Goal: Information Seeking & Learning: Learn about a topic

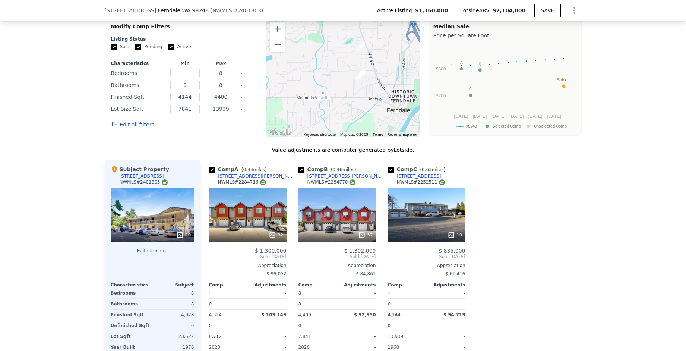
scroll to position [1417, 0]
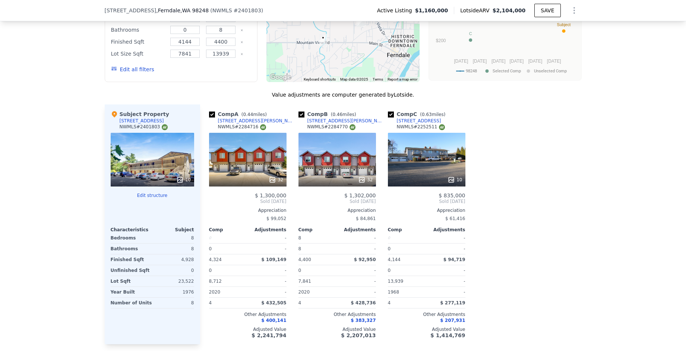
click at [413, 168] on div "10" at bounding box center [427, 160] width 78 height 54
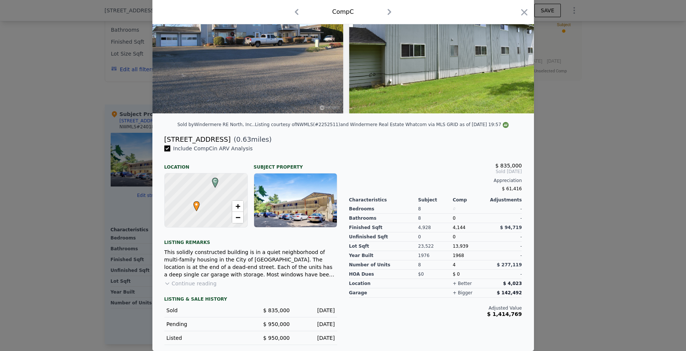
scroll to position [82, 0]
click at [192, 286] on button "Continue reading" at bounding box center [190, 283] width 53 height 7
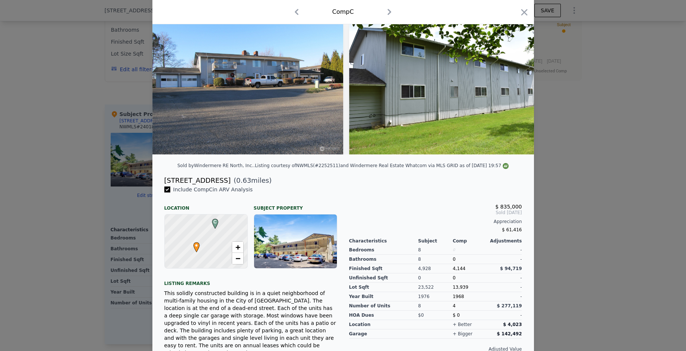
scroll to position [0, 0]
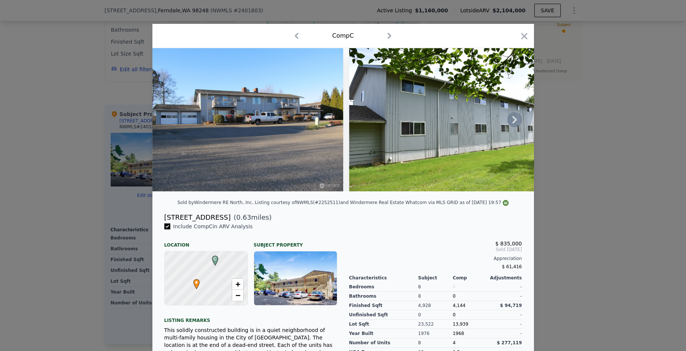
click at [512, 119] on icon at bounding box center [514, 119] width 15 height 15
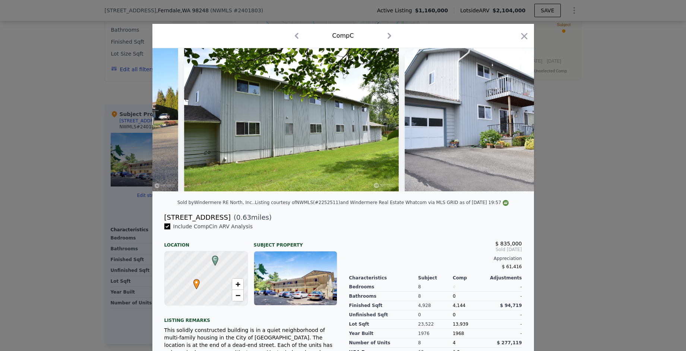
scroll to position [0, 179]
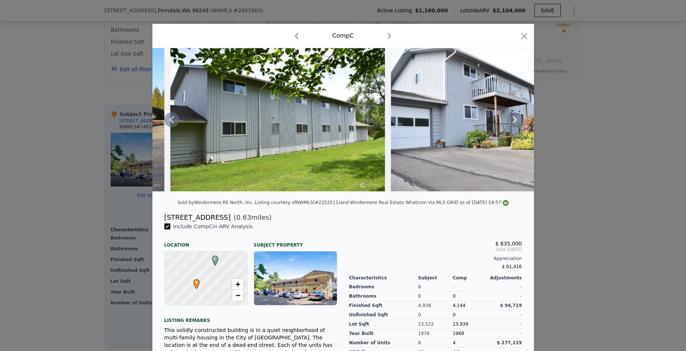
click at [513, 123] on icon at bounding box center [515, 119] width 4 height 7
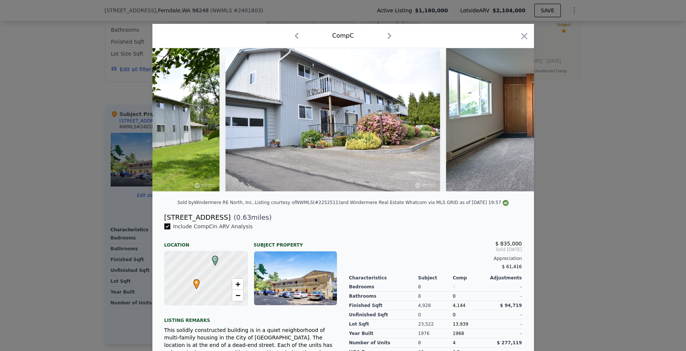
scroll to position [0, 358]
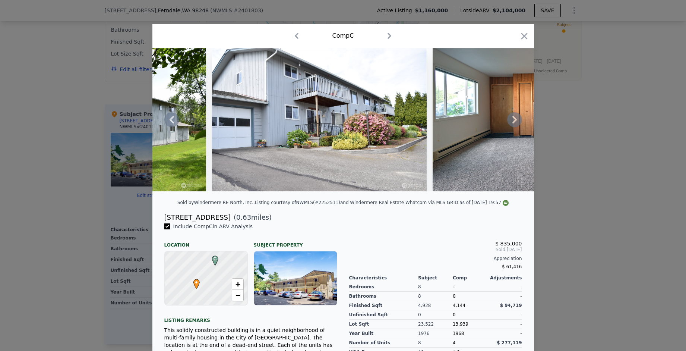
click at [513, 123] on icon at bounding box center [515, 119] width 4 height 7
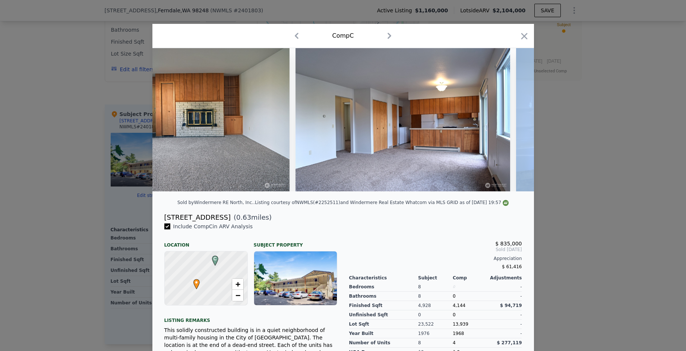
click at [512, 124] on div at bounding box center [343, 119] width 382 height 143
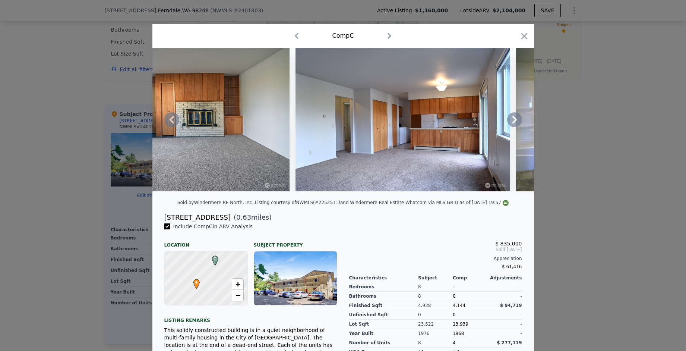
click at [513, 123] on icon at bounding box center [515, 119] width 4 height 7
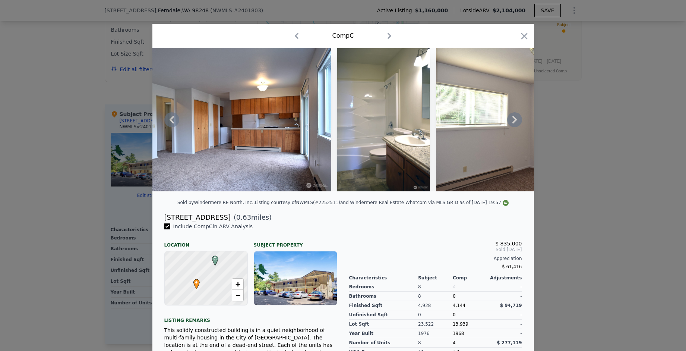
click at [513, 123] on icon at bounding box center [515, 119] width 4 height 7
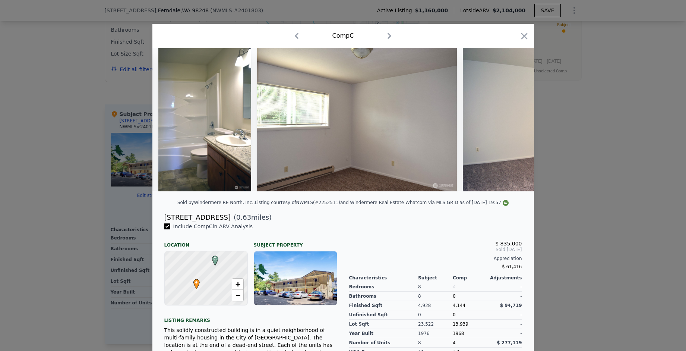
click at [512, 124] on div at bounding box center [343, 119] width 382 height 143
click at [513, 123] on icon at bounding box center [515, 119] width 4 height 7
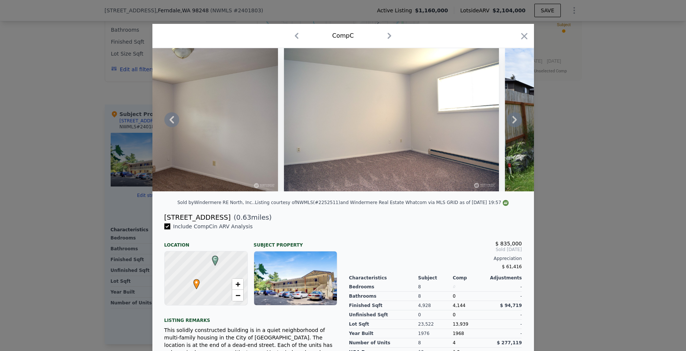
click at [513, 123] on icon at bounding box center [515, 119] width 4 height 7
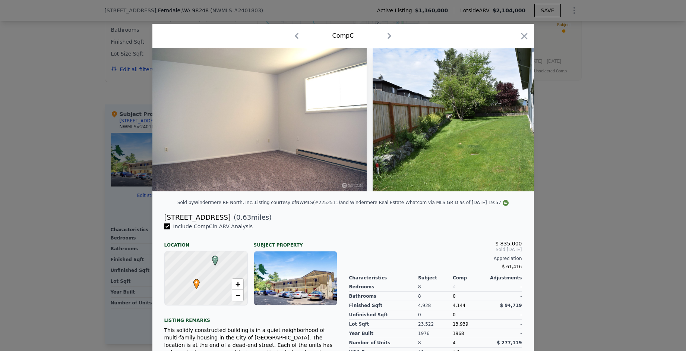
click at [512, 124] on img at bounding box center [480, 119] width 215 height 143
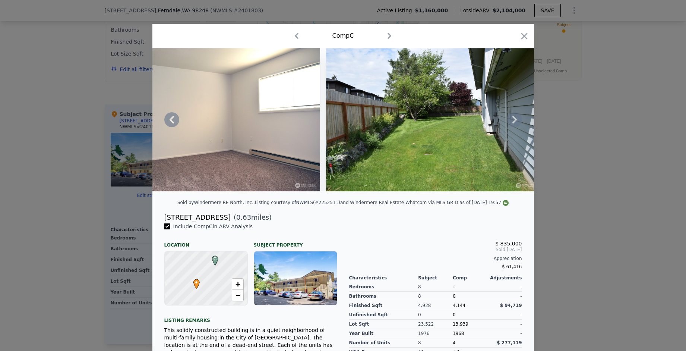
click at [513, 123] on icon at bounding box center [515, 119] width 4 height 7
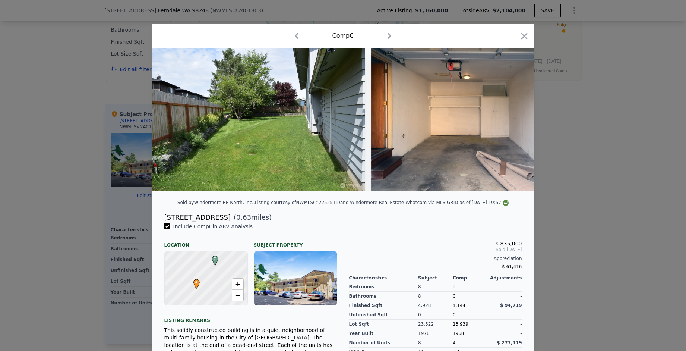
scroll to position [0, 1611]
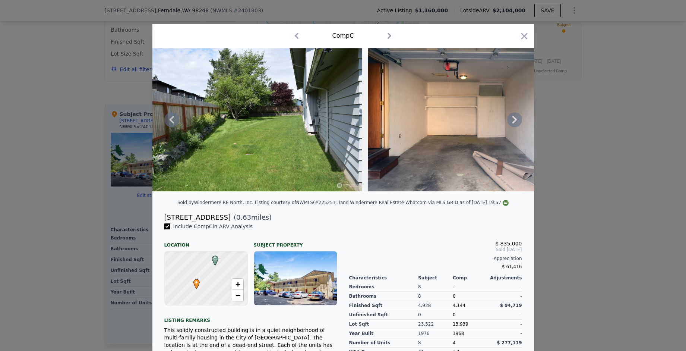
click at [513, 123] on icon at bounding box center [515, 119] width 4 height 7
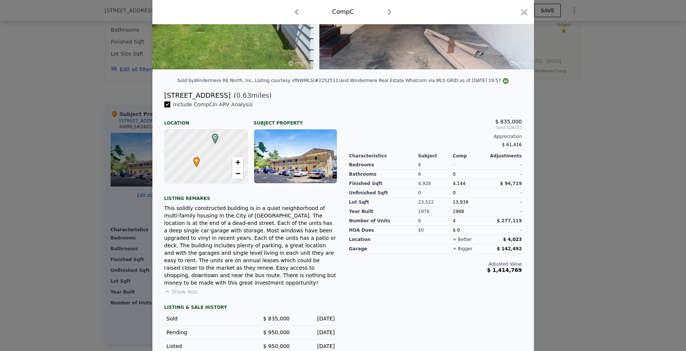
scroll to position [128, 0]
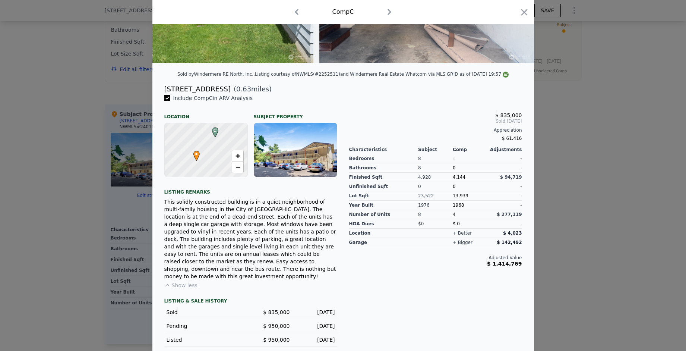
drag, startPoint x: 317, startPoint y: 79, endPoint x: 334, endPoint y: 81, distance: 17.6
click at [334, 77] on div "Listing courtesy of NWMLS (#2252511) and Windermere Real Estate Whatcom via MLS…" at bounding box center [382, 74] width 254 height 5
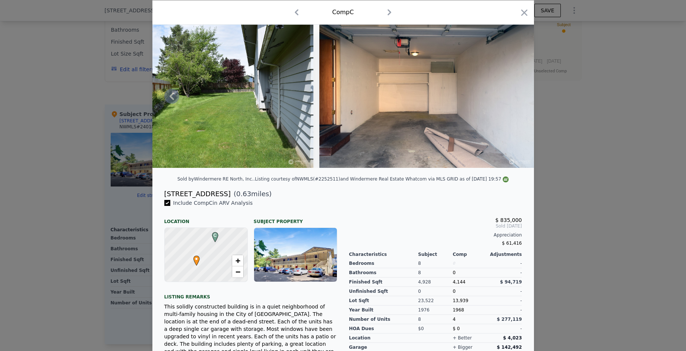
scroll to position [0, 0]
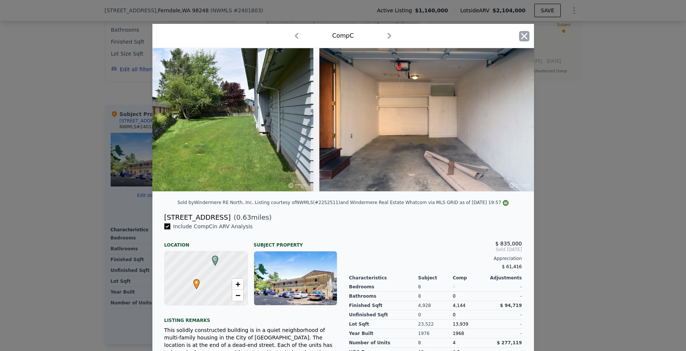
click at [522, 37] on icon "button" at bounding box center [524, 36] width 10 height 10
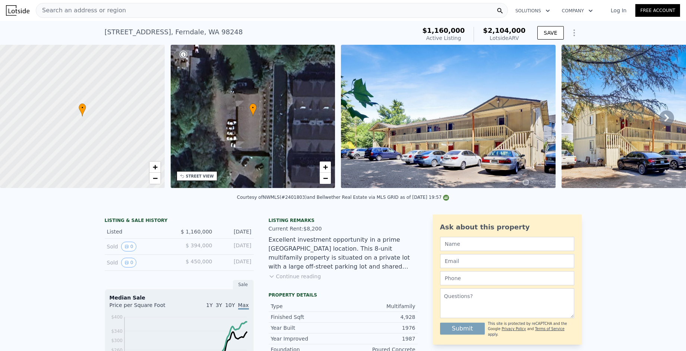
click at [129, 9] on div "Search an address or region" at bounding box center [272, 10] width 472 height 15
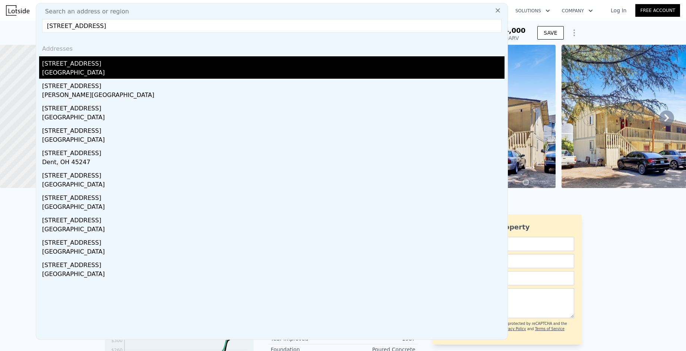
type input "[STREET_ADDRESS]"
click at [76, 63] on div "[STREET_ADDRESS]" at bounding box center [273, 62] width 463 height 12
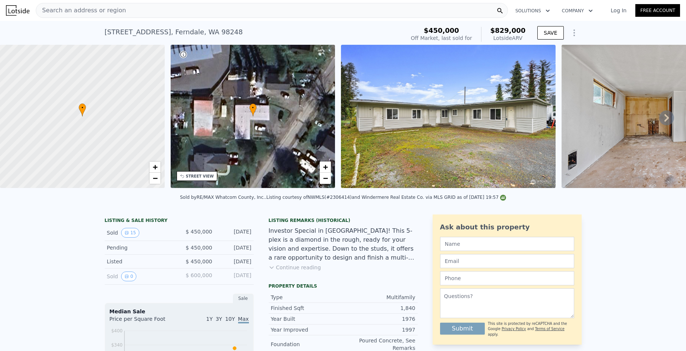
click at [660, 120] on icon at bounding box center [667, 117] width 15 height 15
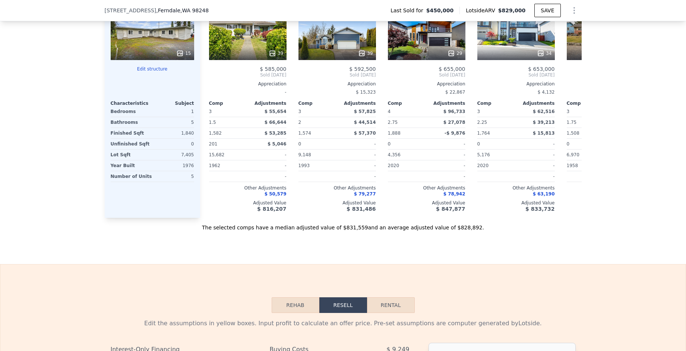
scroll to position [1115, 0]
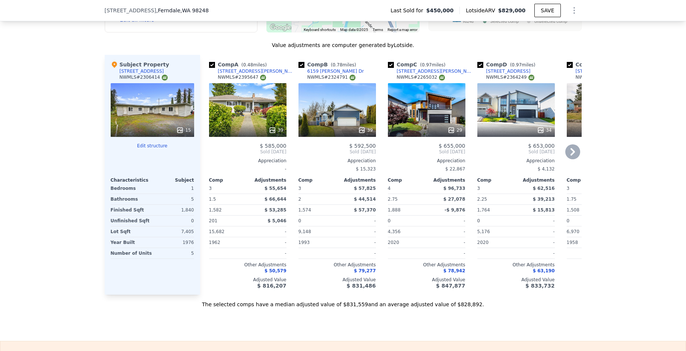
click at [266, 121] on div "39" at bounding box center [248, 110] width 78 height 54
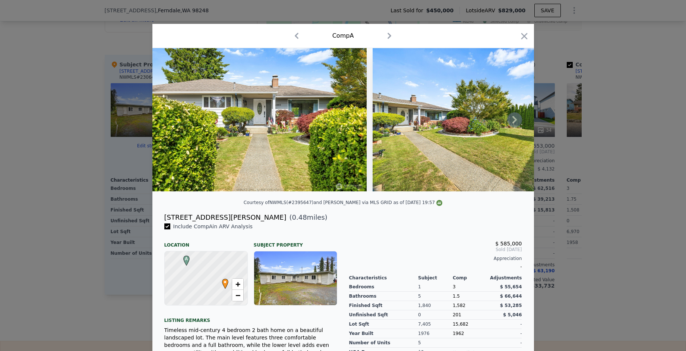
click at [513, 119] on icon at bounding box center [515, 119] width 4 height 7
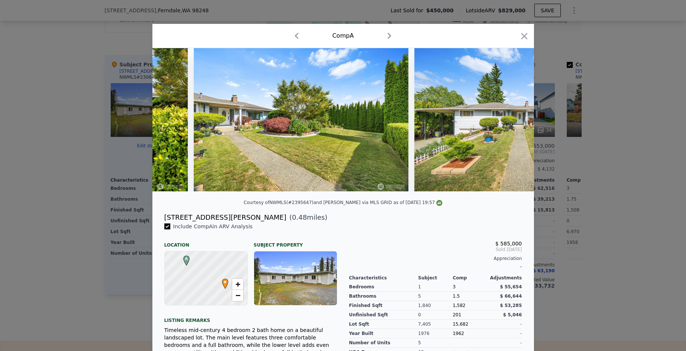
click at [510, 119] on div at bounding box center [343, 119] width 382 height 143
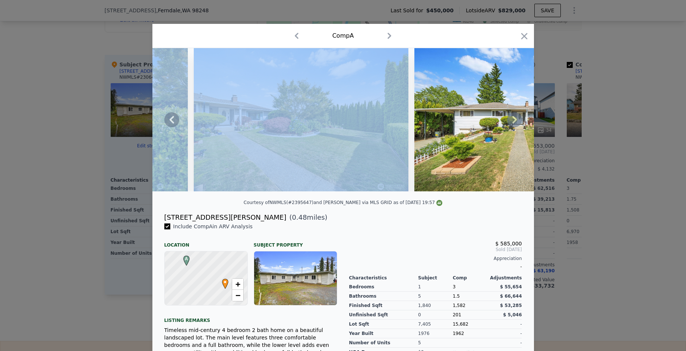
click at [513, 119] on icon at bounding box center [515, 119] width 4 height 7
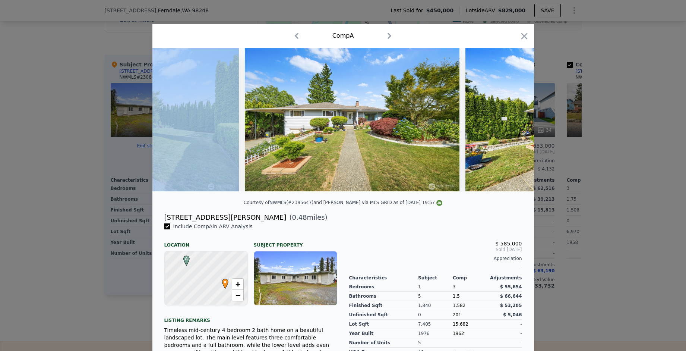
scroll to position [0, 358]
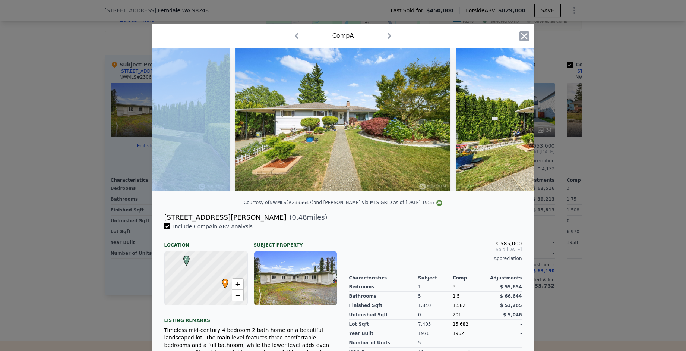
click at [519, 35] on icon "button" at bounding box center [524, 36] width 10 height 10
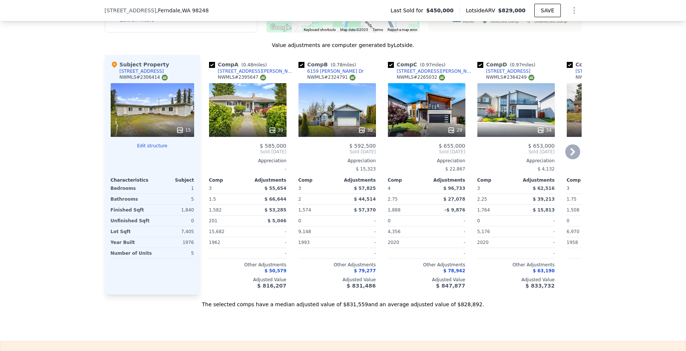
click at [567, 155] on icon at bounding box center [573, 151] width 15 height 15
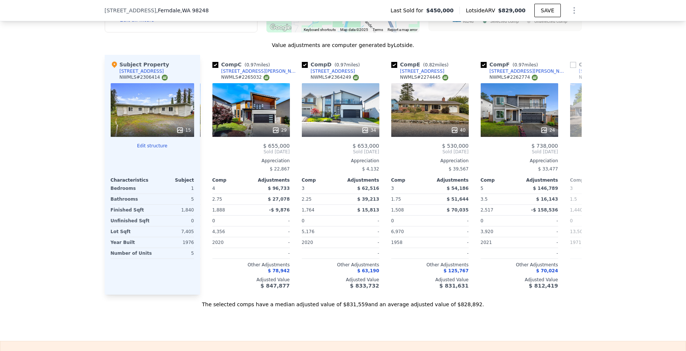
scroll to position [0, 179]
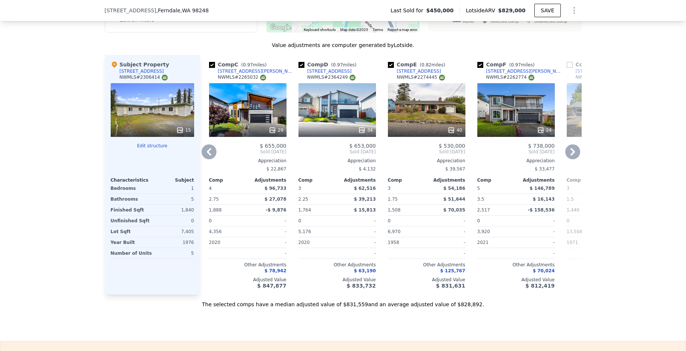
click at [568, 158] on icon at bounding box center [573, 151] width 15 height 15
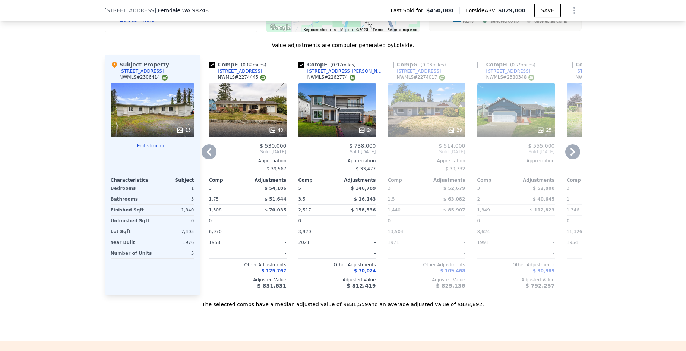
click at [568, 158] on icon at bounding box center [573, 151] width 15 height 15
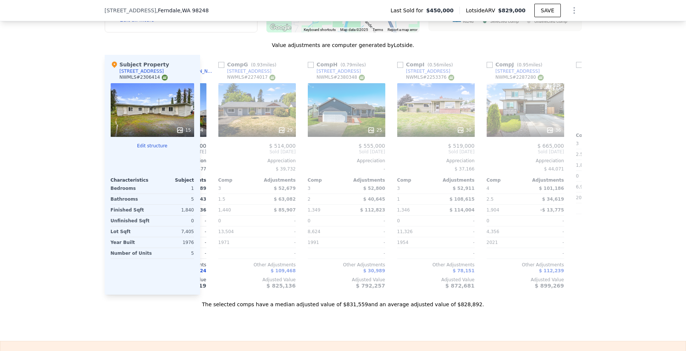
scroll to position [0, 537]
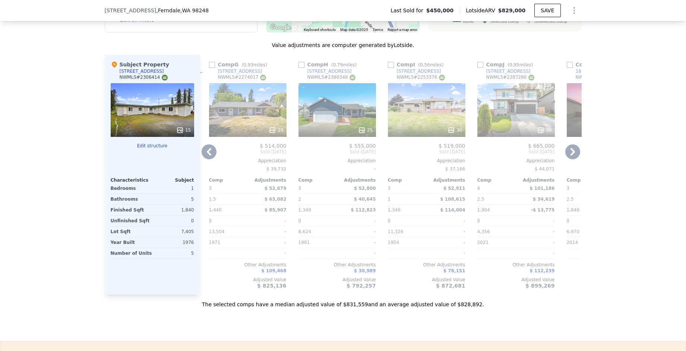
click at [571, 155] on icon at bounding box center [573, 151] width 4 height 7
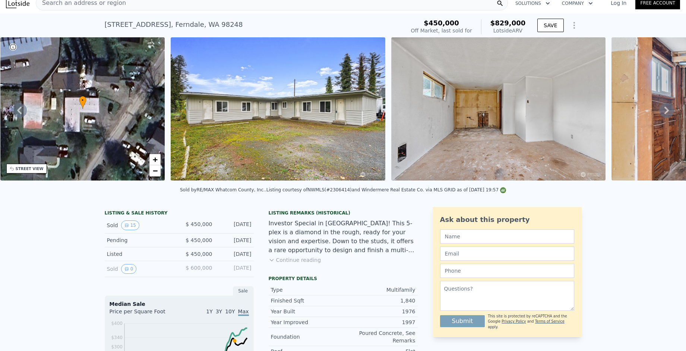
scroll to position [8, 0]
